Goal: Task Accomplishment & Management: Complete application form

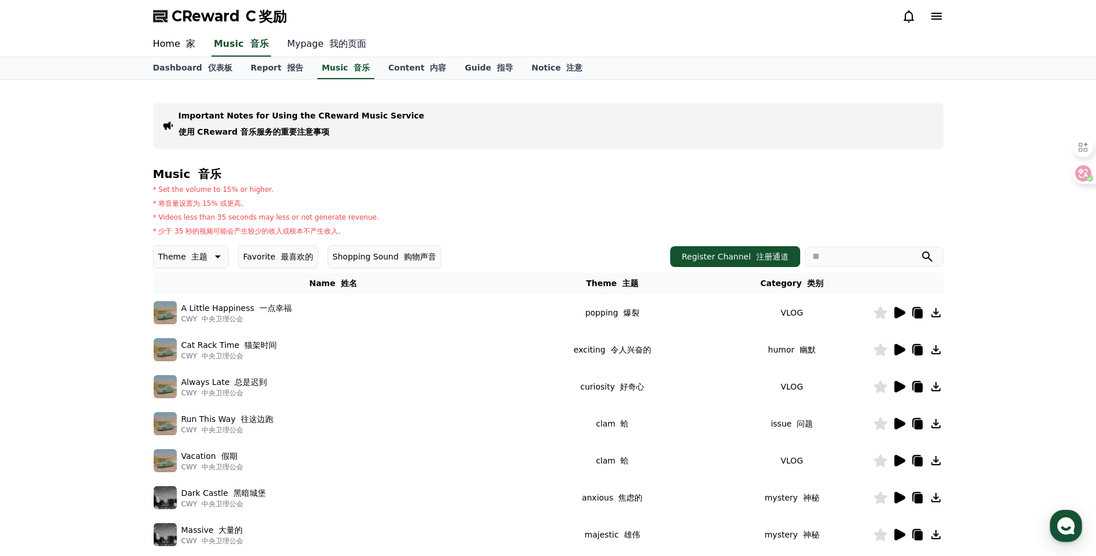
click at [303, 49] on link "Mypage 我的页面" at bounding box center [327, 44] width 98 height 24
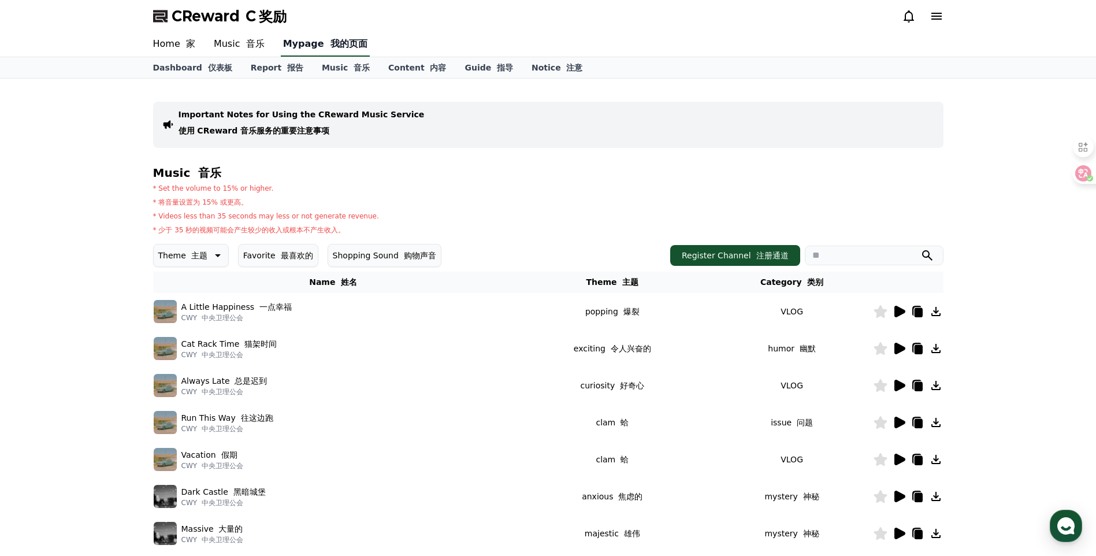
select select "**********"
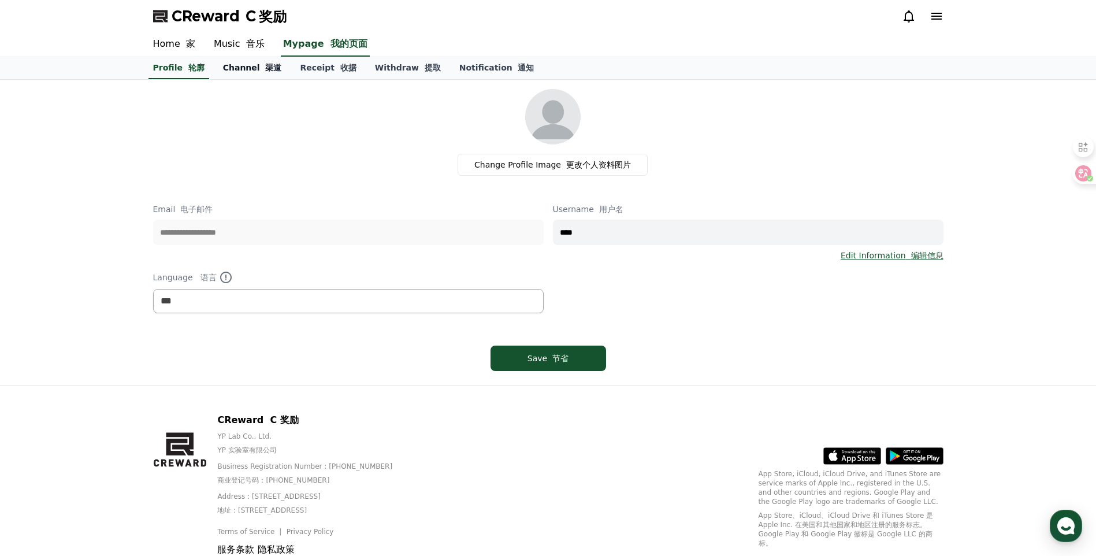
click at [217, 63] on link "Channel 渠道" at bounding box center [252, 68] width 77 height 22
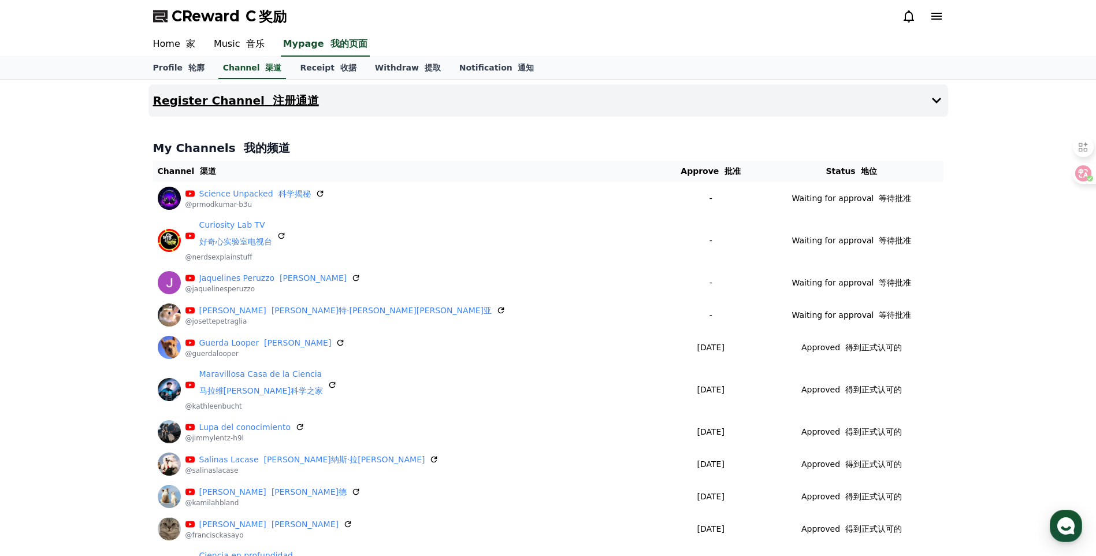
click at [288, 107] on button "Register Channel 注册通道" at bounding box center [547, 100] width 799 height 32
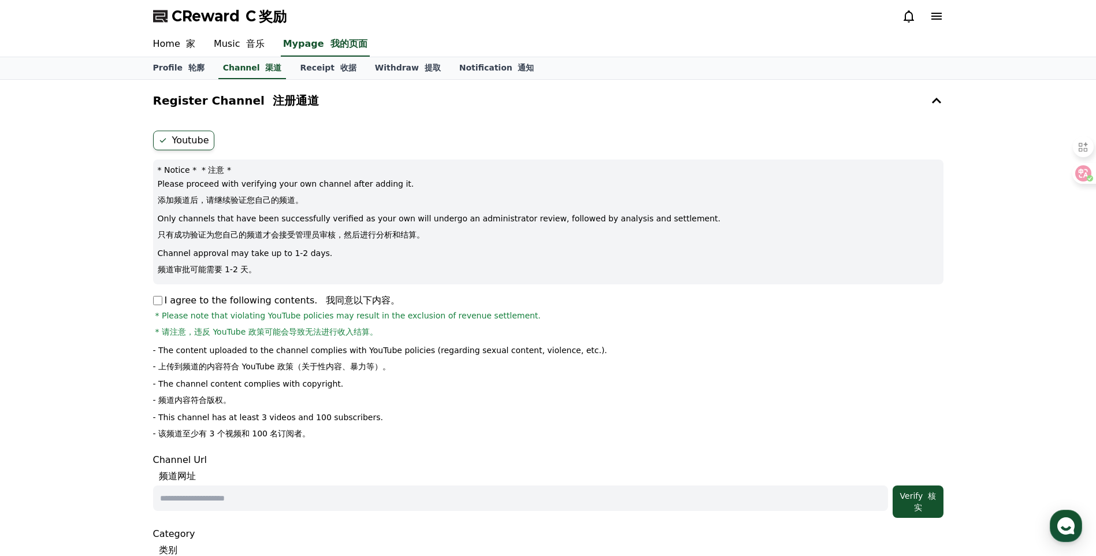
click at [341, 485] on div "Channel Url 频道网址 Verify 核实" at bounding box center [548, 485] width 790 height 65
click at [356, 491] on input "text" at bounding box center [520, 497] width 735 height 25
paste input "**********"
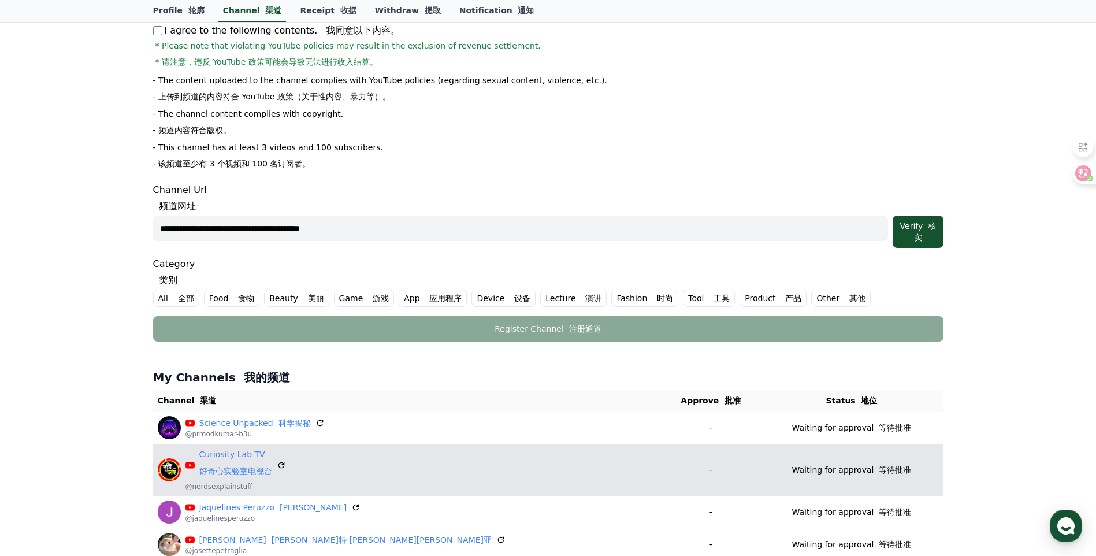
scroll to position [289, 0]
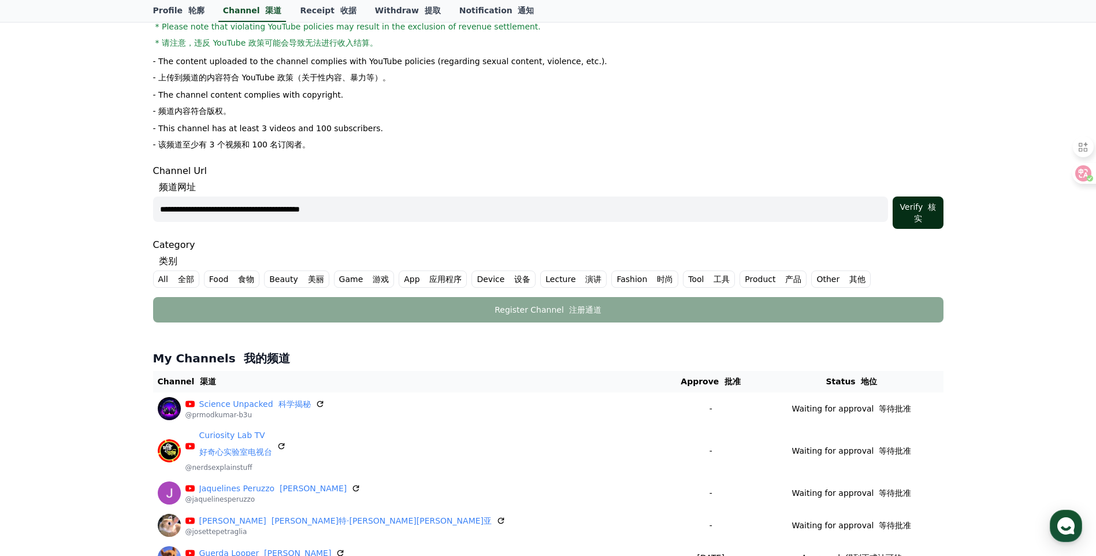
type input "**********"
click at [918, 209] on div "Verify 核实" at bounding box center [917, 212] width 41 height 23
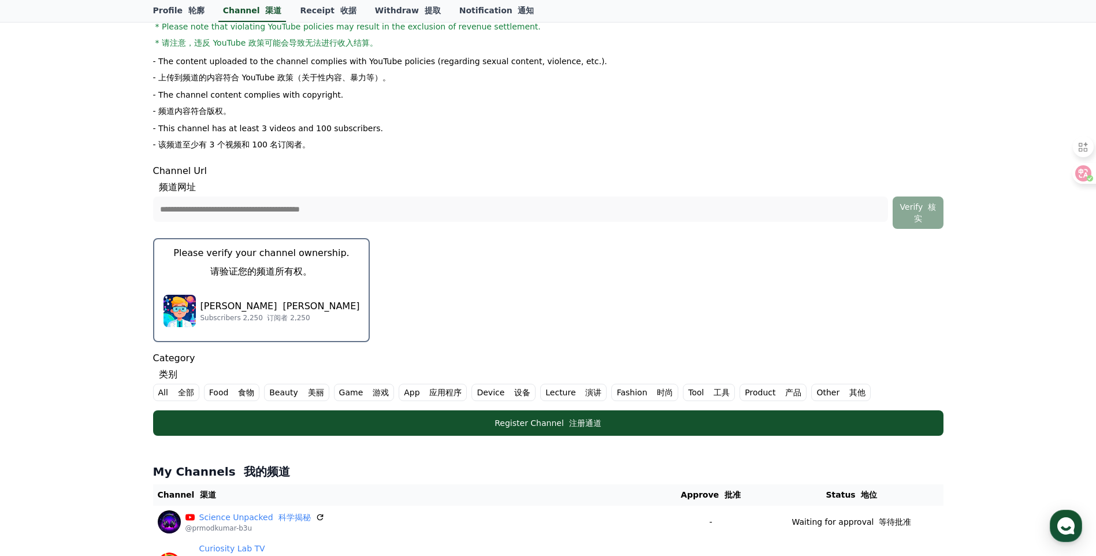
click at [295, 282] on p "Please verify your channel ownership. 请验证您的频道所有权。" at bounding box center [261, 264] width 176 height 37
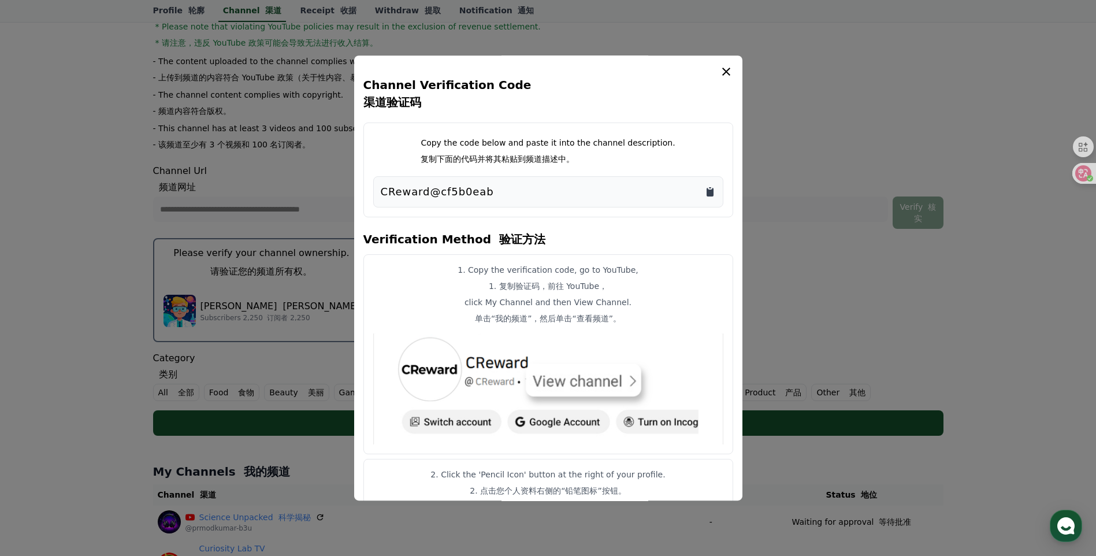
click at [713, 189] on icon "Copy to clipboard" at bounding box center [709, 192] width 7 height 9
click at [782, 249] on button "close modal" at bounding box center [548, 278] width 1096 height 556
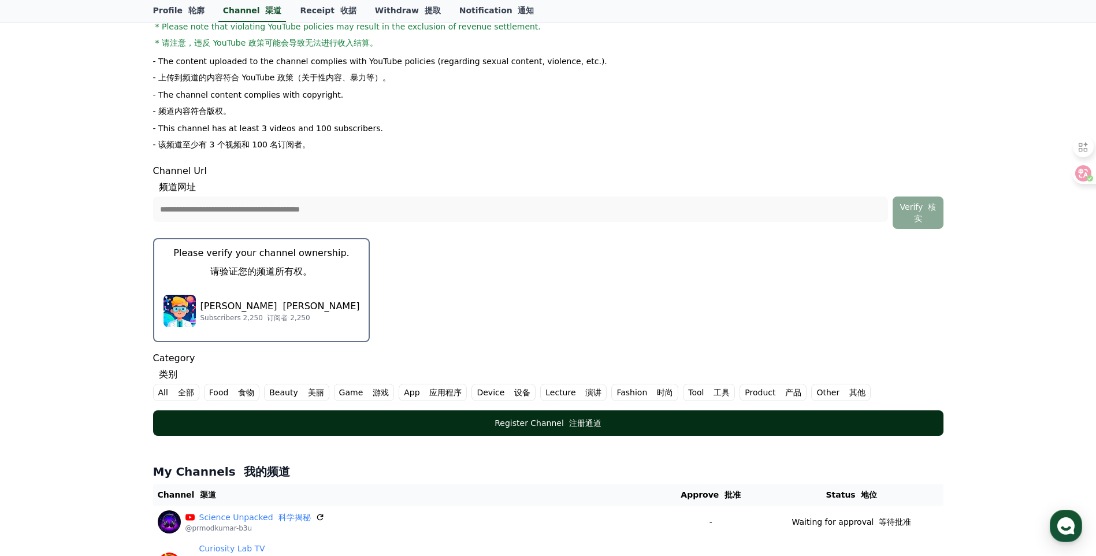
click at [559, 421] on div "Register Channel 注册通道" at bounding box center [548, 423] width 744 height 12
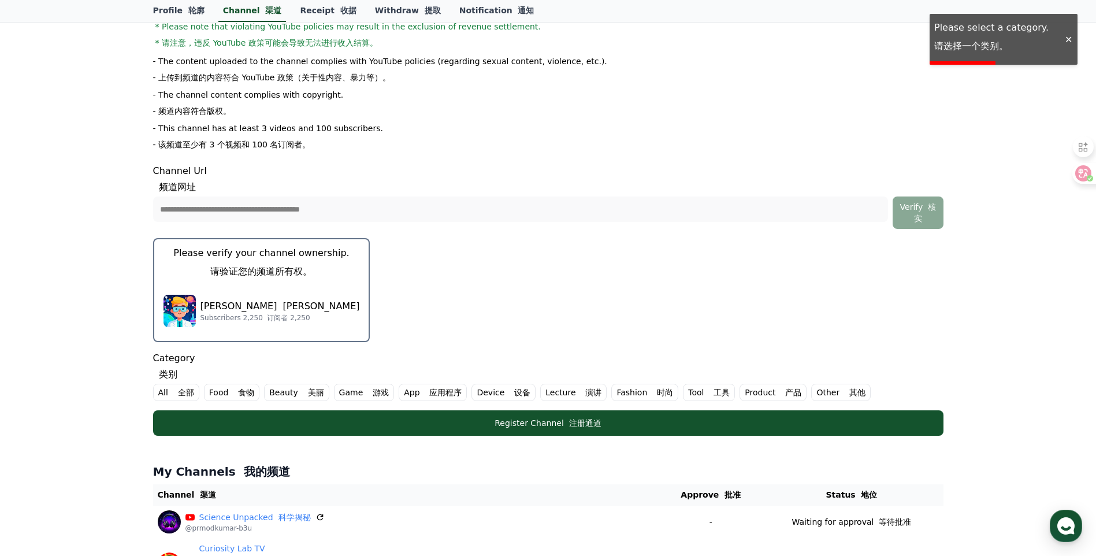
click at [174, 393] on font at bounding box center [175, 392] width 5 height 9
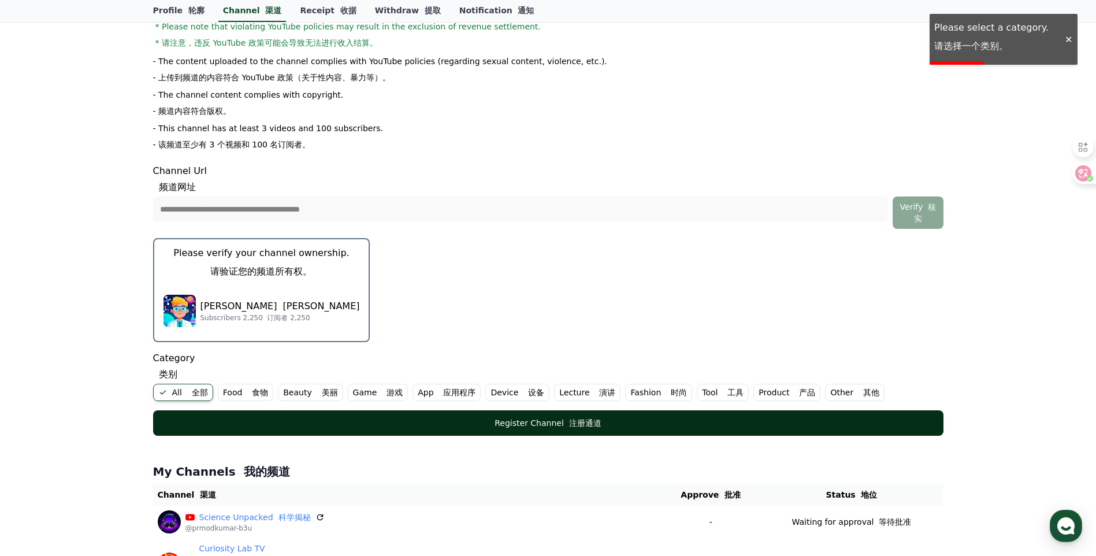
click at [236, 411] on button "Register Channel 注册通道" at bounding box center [548, 422] width 790 height 25
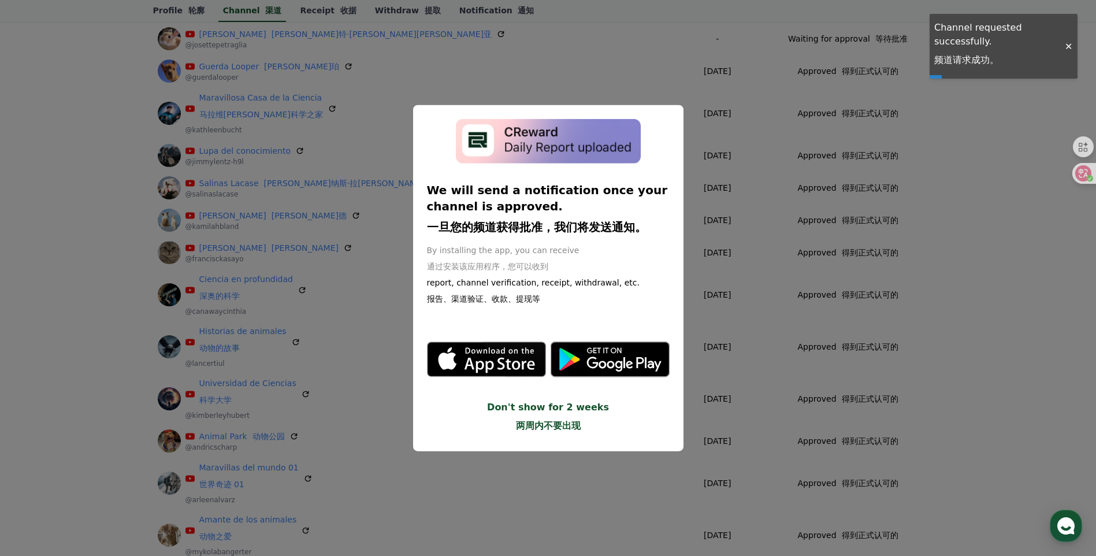
click at [984, 312] on button "close modal" at bounding box center [548, 278] width 1096 height 556
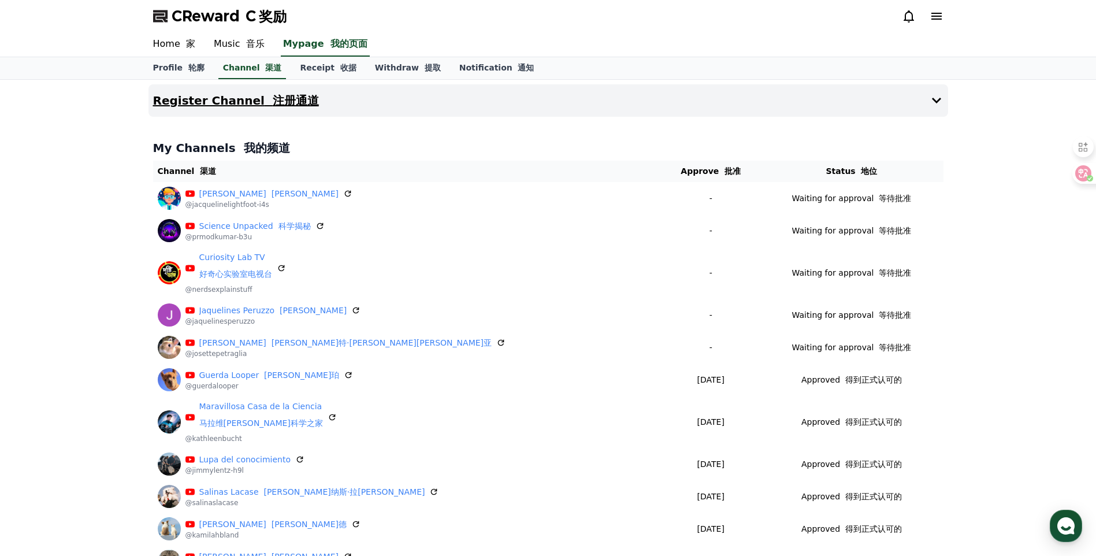
click at [273, 106] on font "注册通道" at bounding box center [296, 101] width 46 height 14
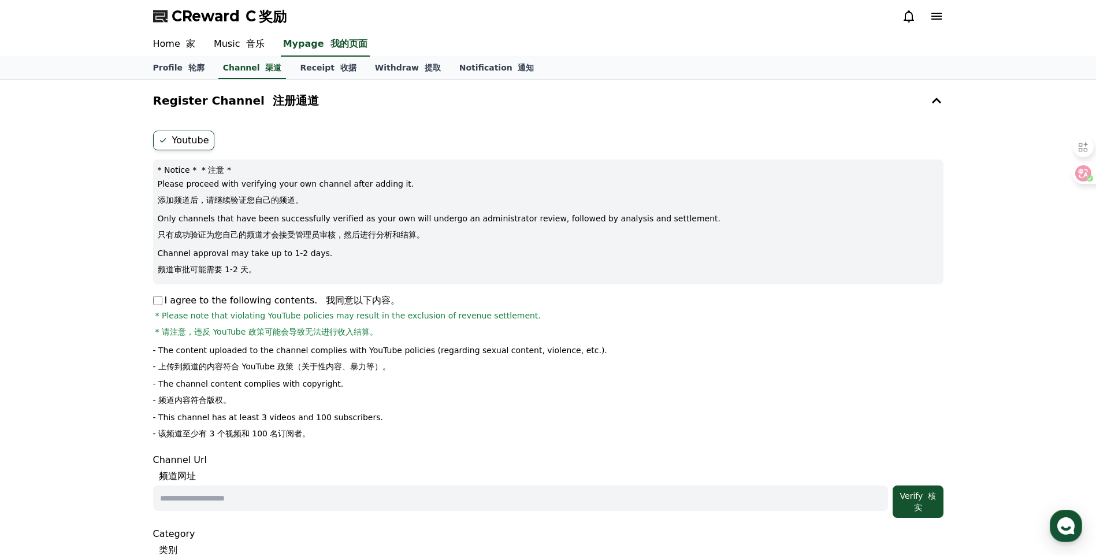
click at [317, 491] on input "text" at bounding box center [520, 497] width 735 height 25
paste input "**********"
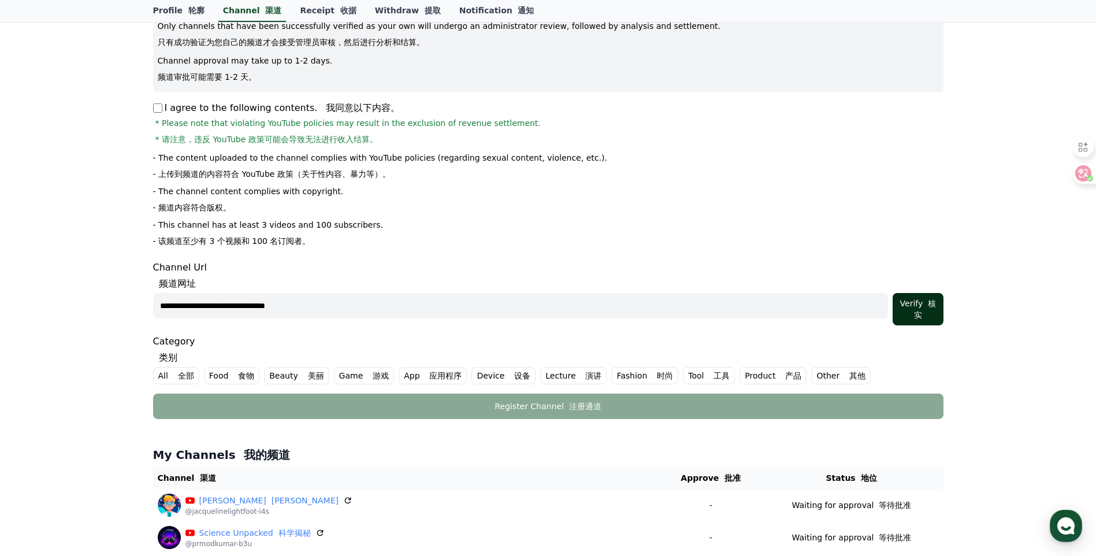
type input "**********"
click at [910, 322] on button "Verify 核实" at bounding box center [917, 309] width 50 height 32
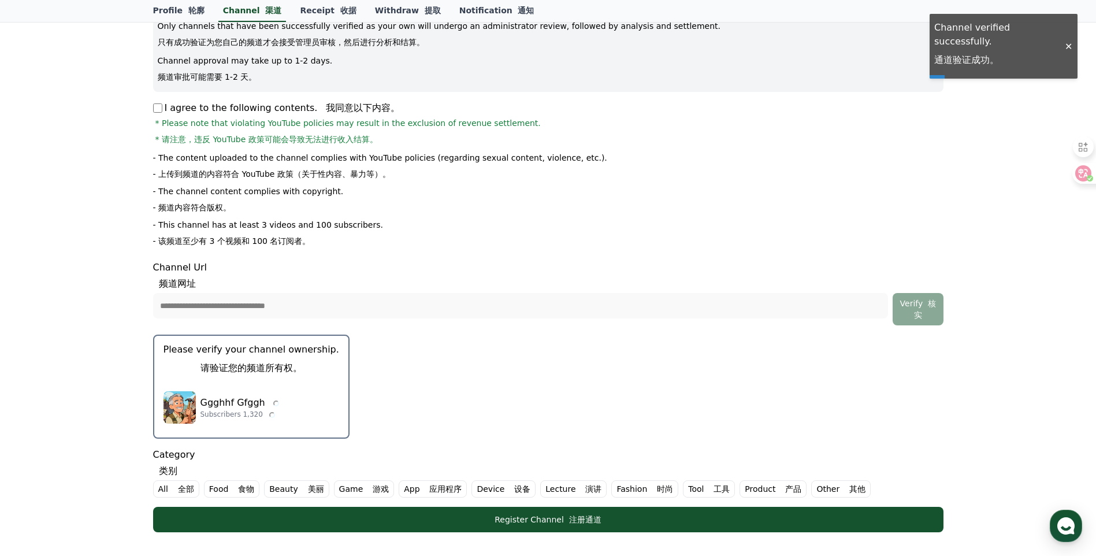
click at [311, 377] on p "Please verify your channel ownership. 请验证您的频道所有权。" at bounding box center [251, 360] width 176 height 37
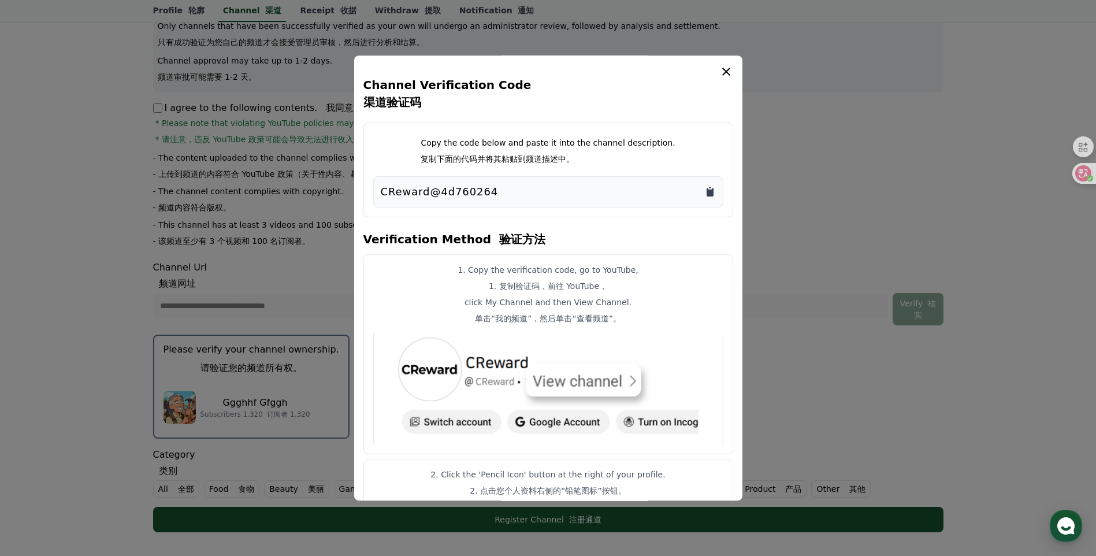
click at [707, 190] on icon "Copy to clipboard" at bounding box center [709, 192] width 7 height 9
click at [815, 312] on button "close modal" at bounding box center [548, 278] width 1096 height 556
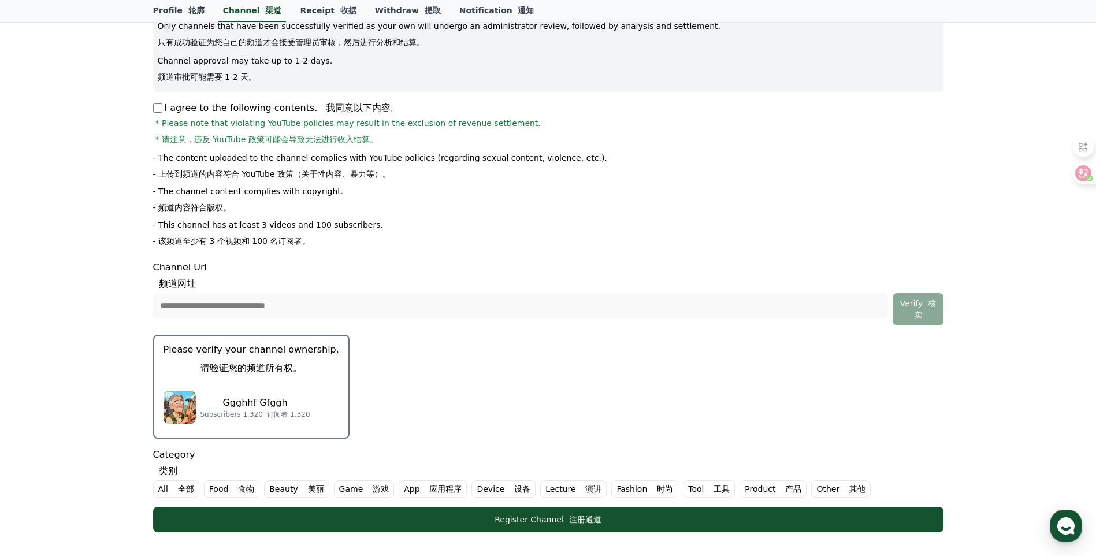
click at [184, 491] on font "全部" at bounding box center [186, 488] width 16 height 9
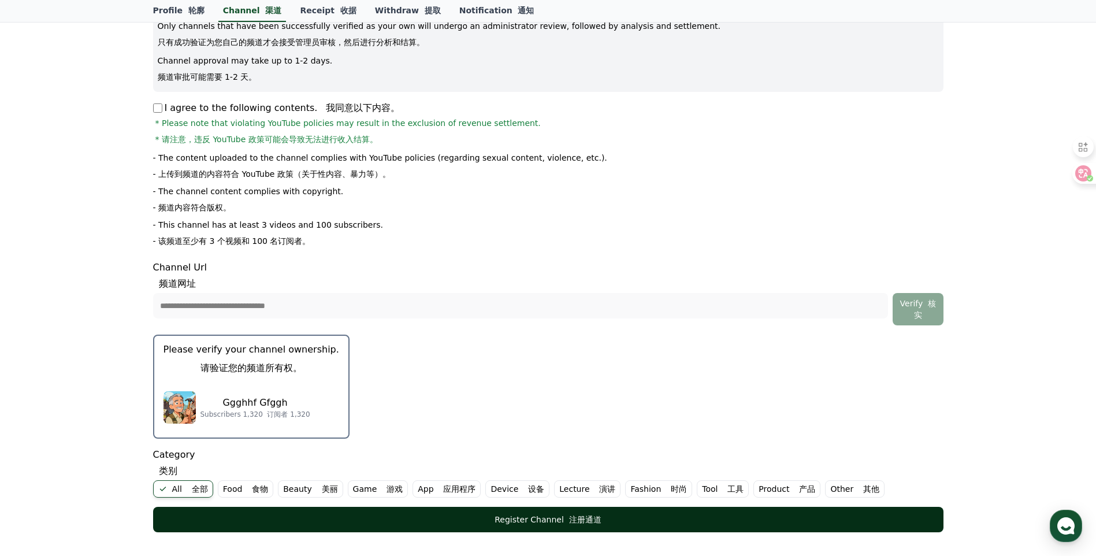
click at [374, 526] on button "Register Channel 注册通道" at bounding box center [548, 518] width 790 height 25
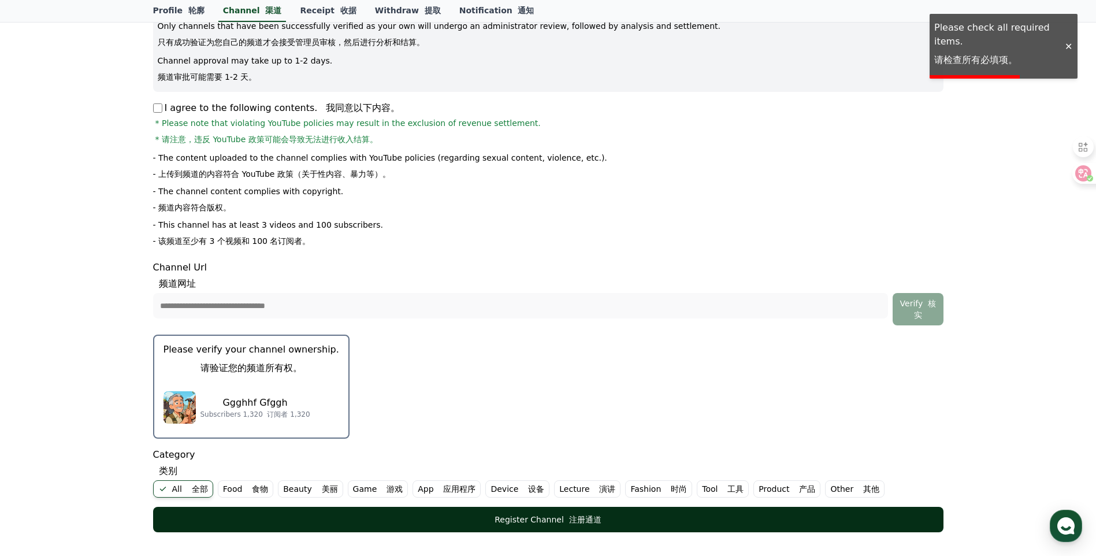
click at [504, 520] on div "Register Channel 注册通道" at bounding box center [548, 519] width 744 height 12
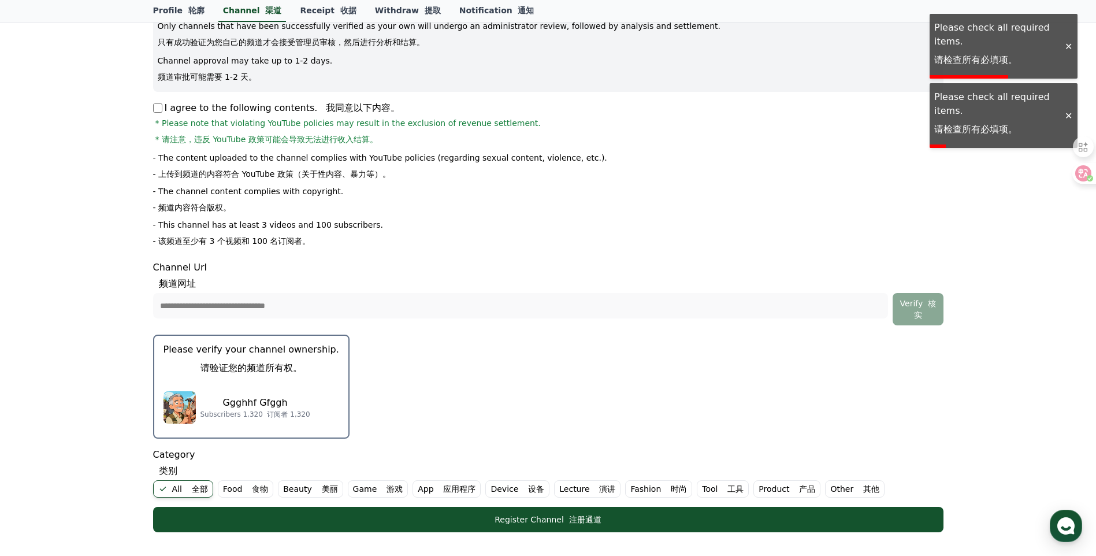
drag, startPoint x: 522, startPoint y: 515, endPoint x: 500, endPoint y: 500, distance: 27.1
click at [523, 514] on div "Register Channel 注册通道" at bounding box center [548, 519] width 744 height 12
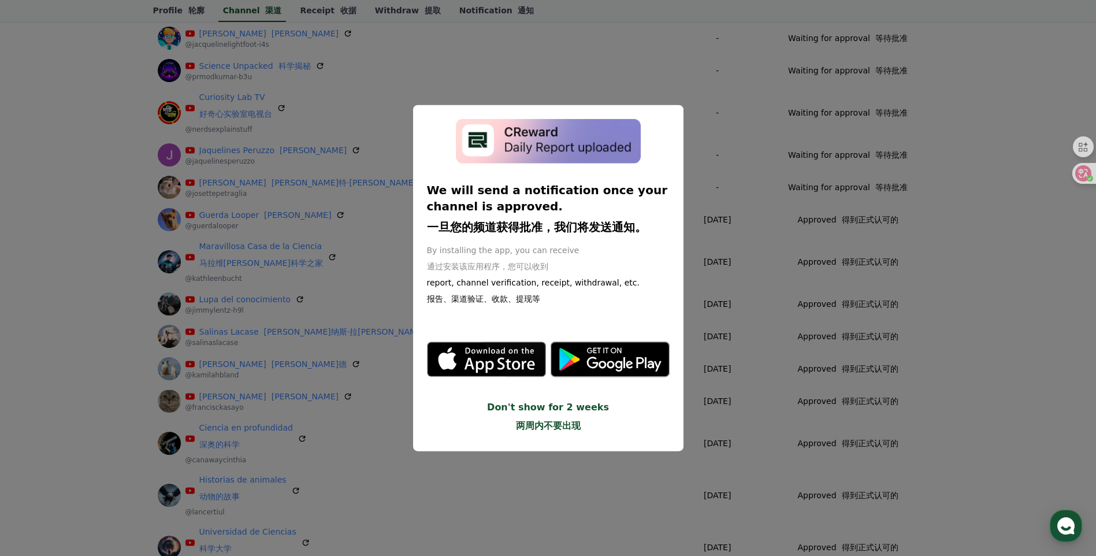
click at [973, 378] on button "close modal" at bounding box center [548, 278] width 1096 height 556
